Goal: Task Accomplishment & Management: Manage account settings

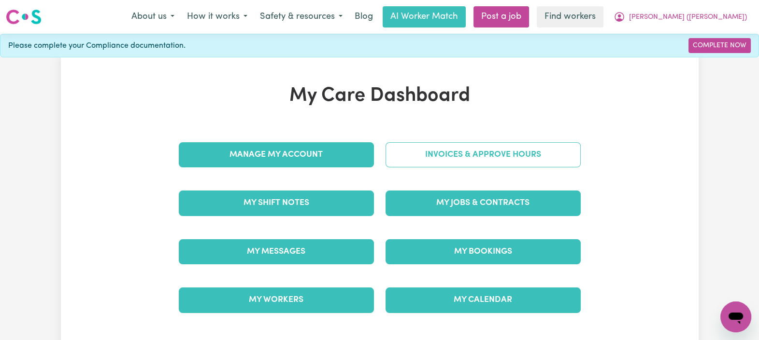
click at [410, 149] on link "Invoices & Approve Hours" at bounding box center [482, 154] width 195 height 25
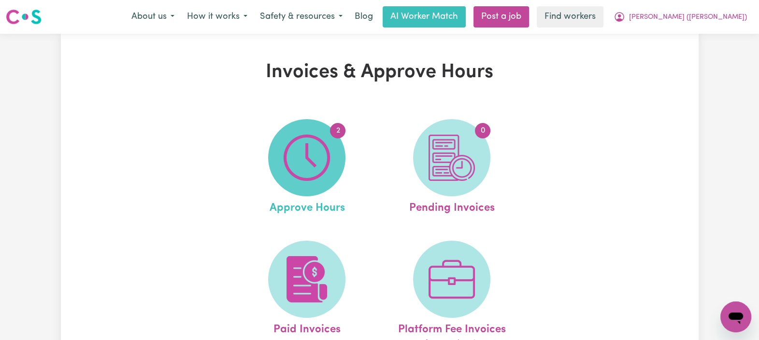
click at [318, 148] on img at bounding box center [306, 158] width 46 height 46
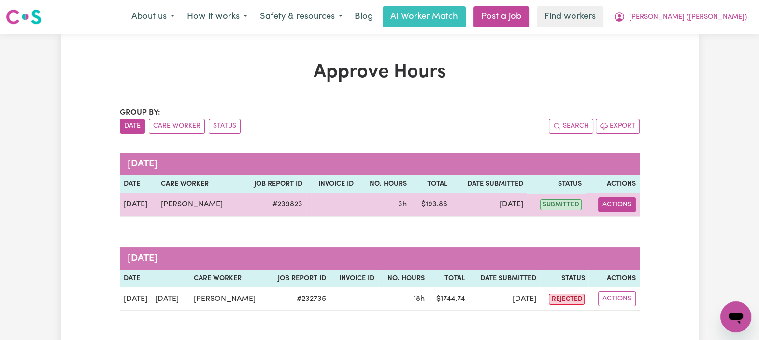
click at [622, 209] on button "Actions" at bounding box center [617, 204] width 38 height 15
click at [626, 223] on link "View Job Report" at bounding box center [638, 226] width 83 height 19
select select "pm"
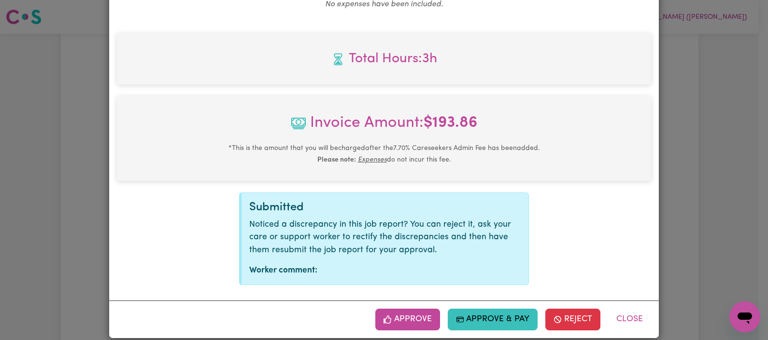
scroll to position [416, 0]
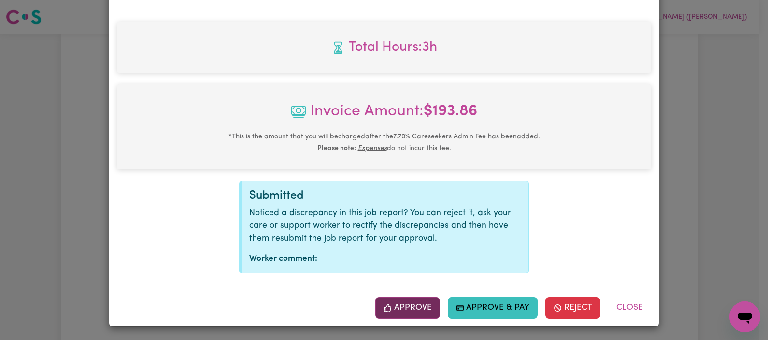
click at [404, 308] on button "Approve" at bounding box center [407, 307] width 65 height 21
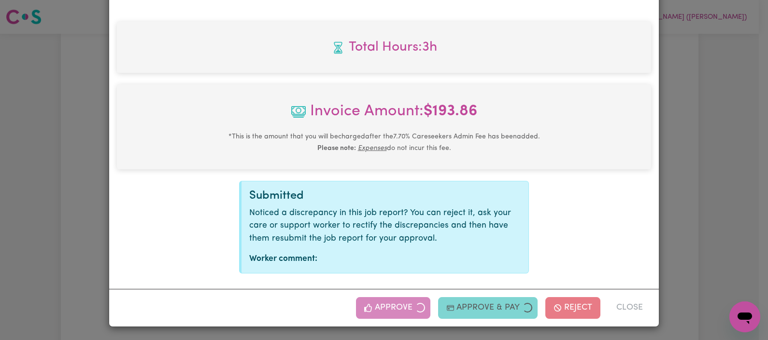
scroll to position [261, 0]
